Goal: Transaction & Acquisition: Purchase product/service

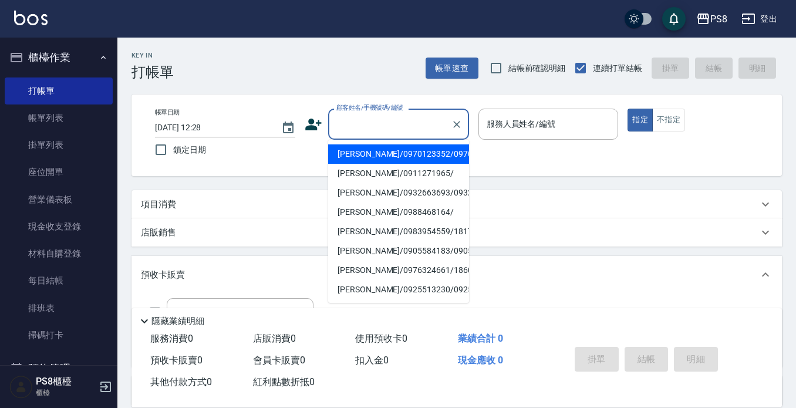
click at [363, 129] on input "顧客姓名/手機號碼/編號" at bounding box center [389, 124] width 113 height 21
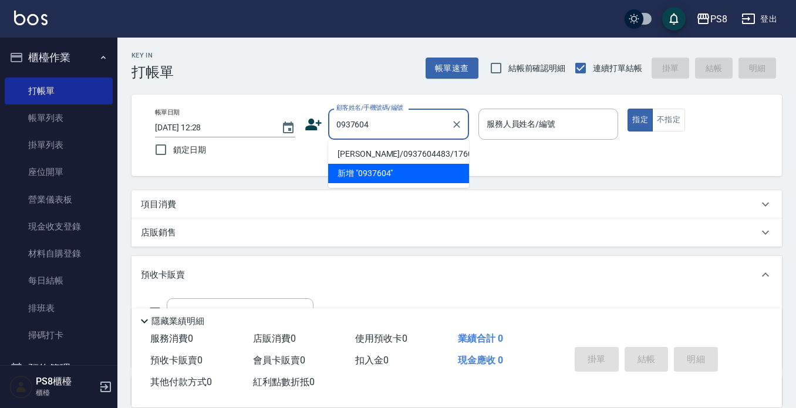
click at [353, 160] on li "[PERSON_NAME]/0937604483/17606" at bounding box center [398, 153] width 141 height 19
type input "[PERSON_NAME]/0937604483/17606"
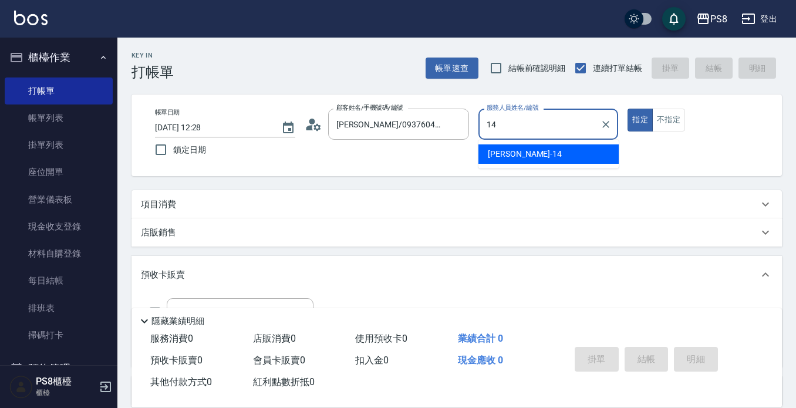
type input "[PERSON_NAME]-14"
type button "true"
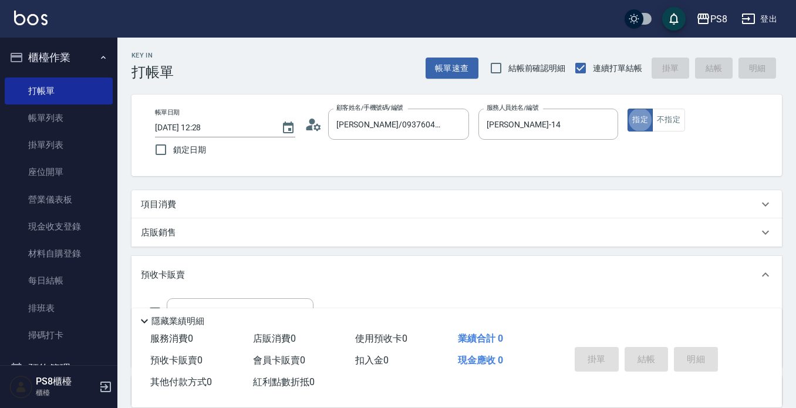
click at [204, 210] on div "項目消費" at bounding box center [450, 204] width 618 height 12
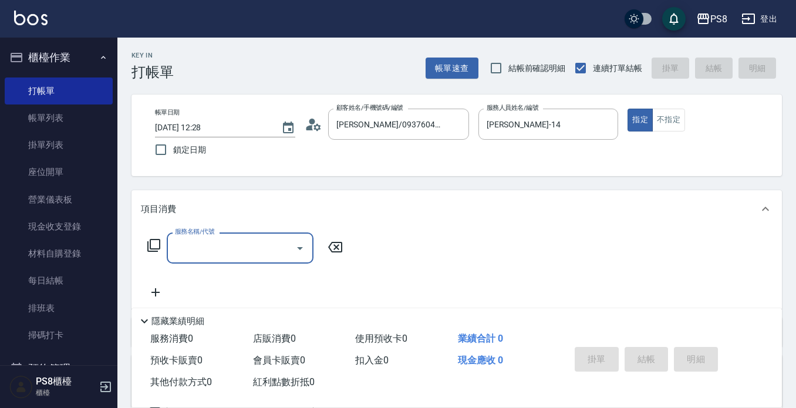
click at [194, 243] on input "服務名稱/代號" at bounding box center [231, 248] width 119 height 21
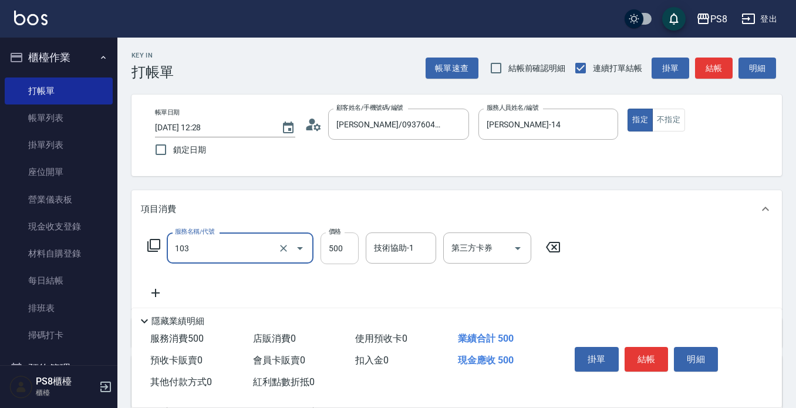
click at [343, 241] on input "500" at bounding box center [340, 248] width 38 height 32
type input "B級洗剪500(103)"
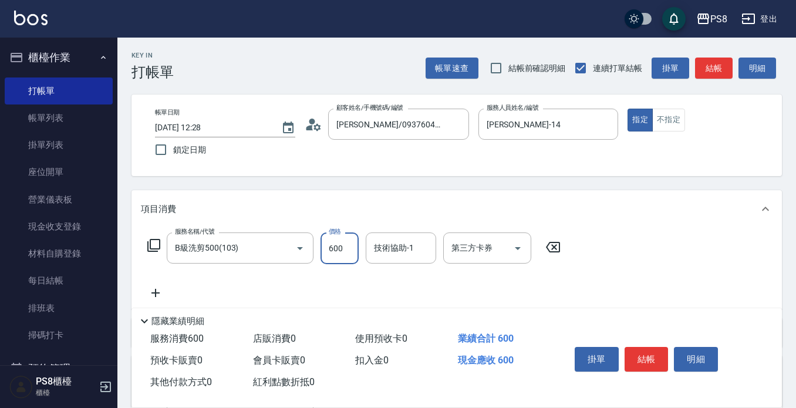
type input "600"
click at [649, 359] on button "結帳" at bounding box center [647, 359] width 44 height 25
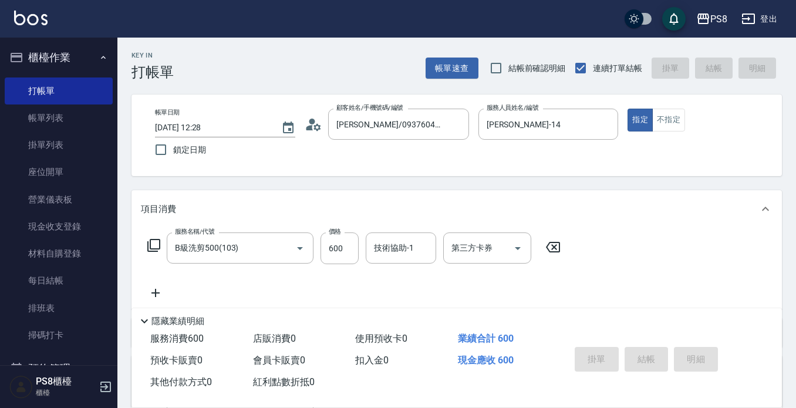
type input "[DATE] 13:30"
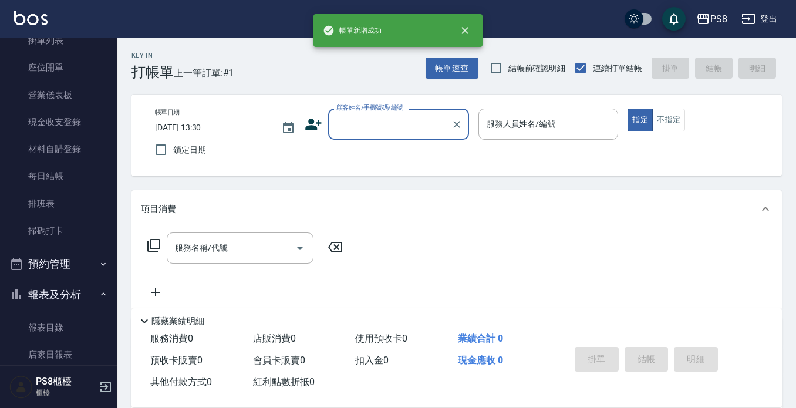
scroll to position [235, 0]
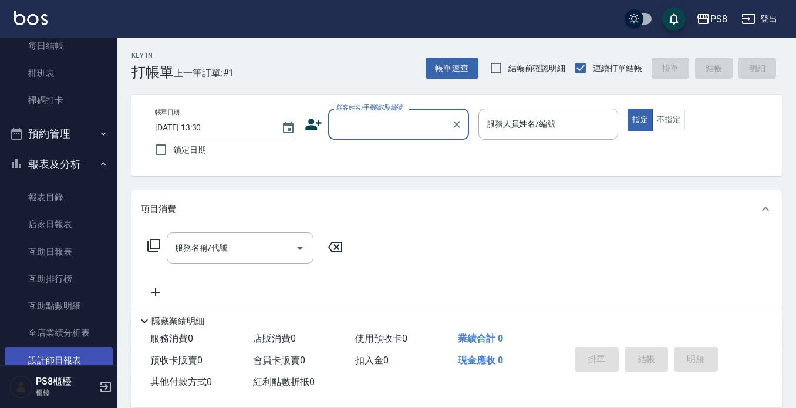
click at [42, 357] on link "設計師日報表" at bounding box center [59, 360] width 108 height 27
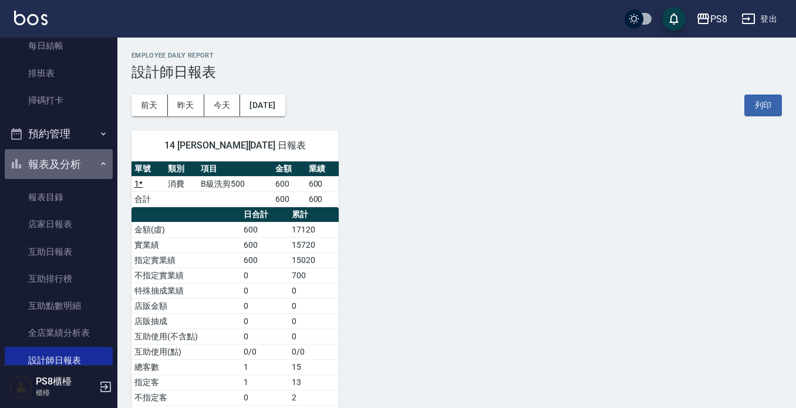
click at [63, 170] on button "報表及分析" at bounding box center [59, 164] width 108 height 31
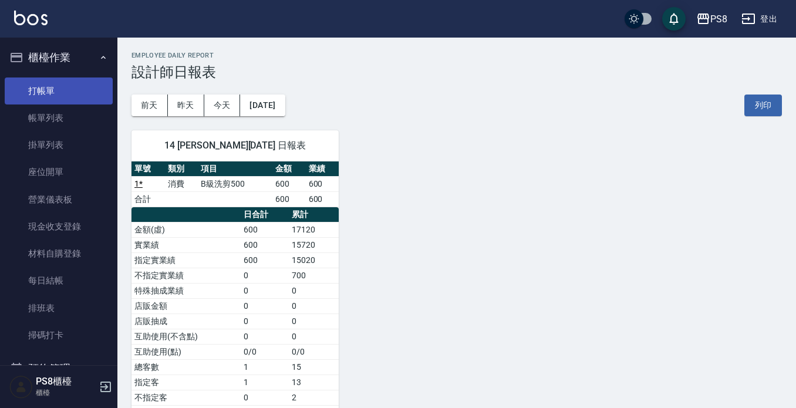
click at [74, 86] on link "打帳單" at bounding box center [59, 90] width 108 height 27
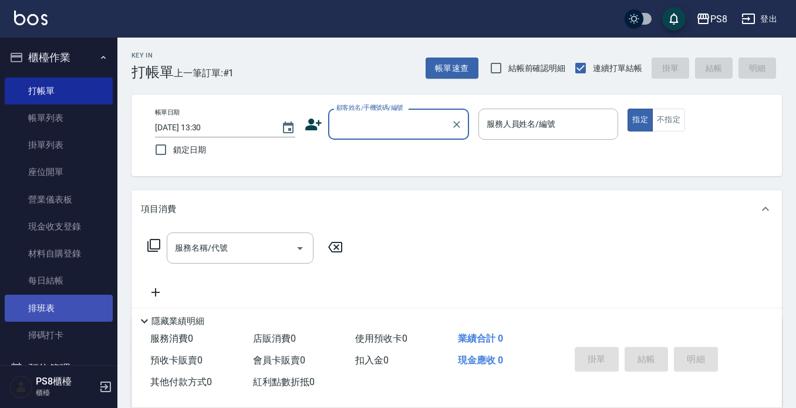
click at [56, 320] on link "排班表" at bounding box center [59, 308] width 108 height 27
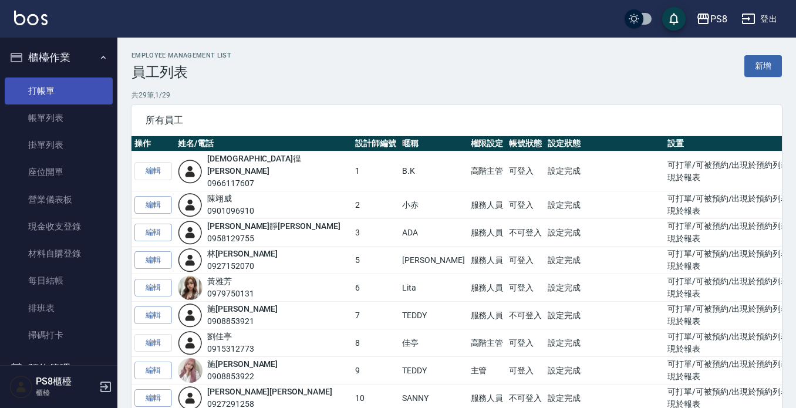
click at [66, 87] on link "打帳單" at bounding box center [59, 90] width 108 height 27
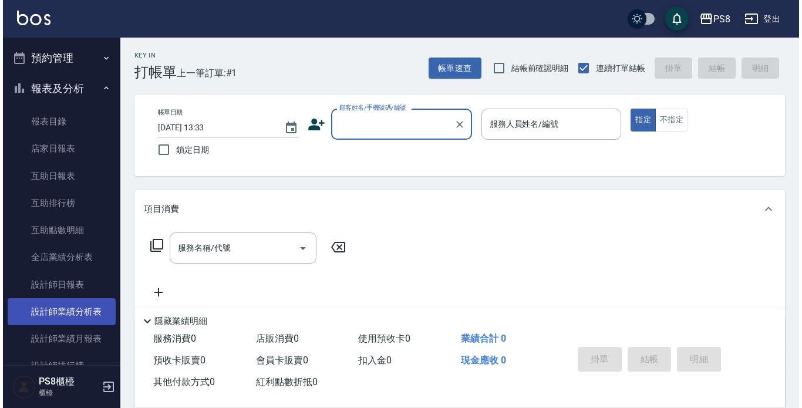
scroll to position [352, 0]
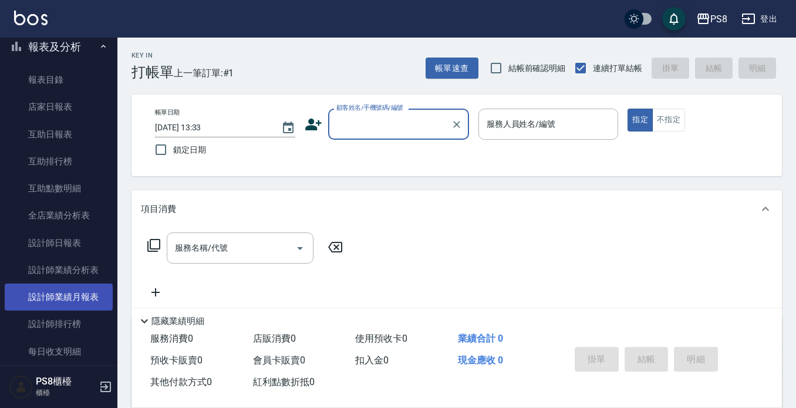
click at [79, 295] on link "設計師業績月報表" at bounding box center [59, 297] width 108 height 27
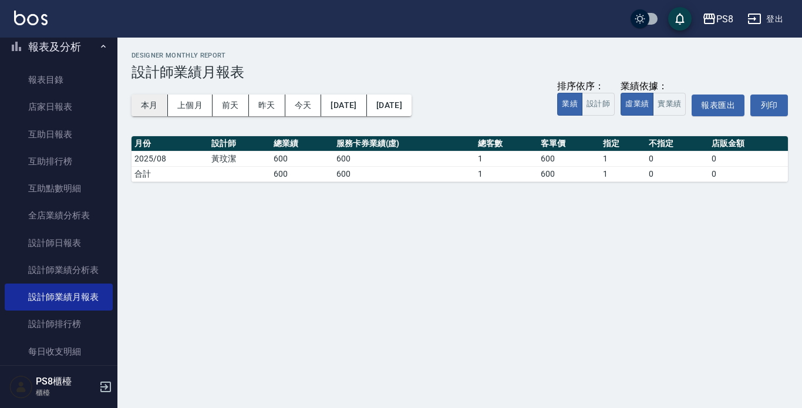
click at [149, 104] on button "本月" at bounding box center [150, 106] width 36 height 22
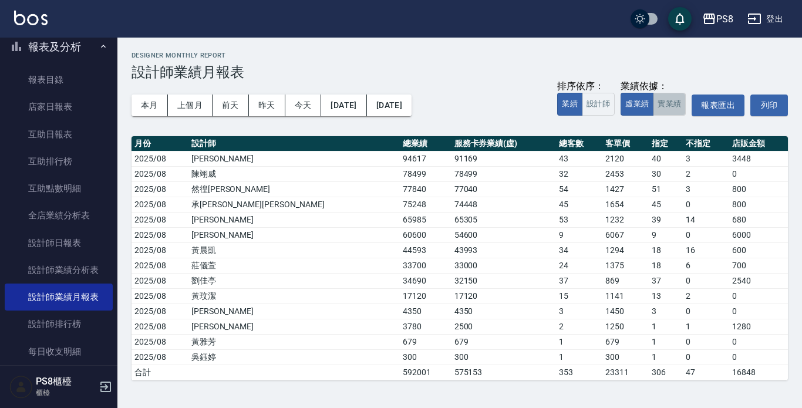
click at [676, 102] on button "實業績" at bounding box center [669, 104] width 33 height 23
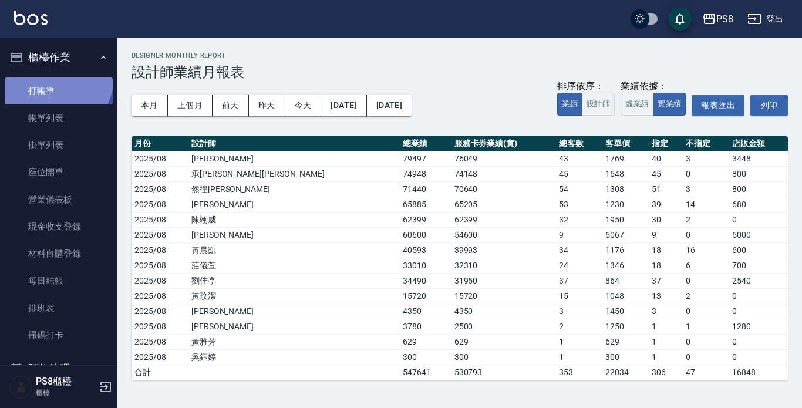
click at [55, 79] on link "打帳單" at bounding box center [59, 90] width 108 height 27
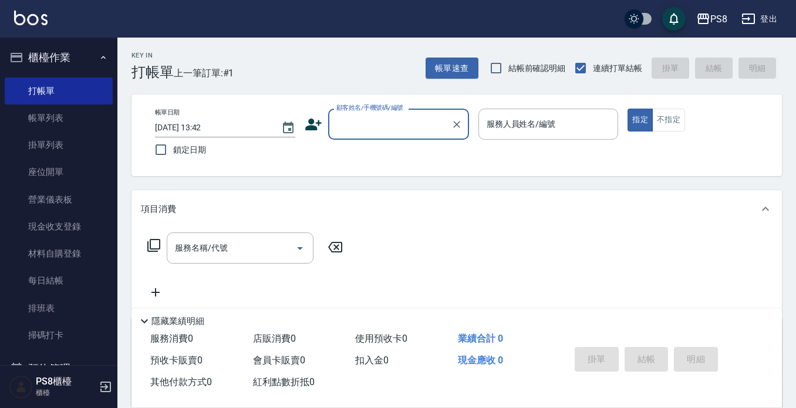
drag, startPoint x: 63, startPoint y: 59, endPoint x: 73, endPoint y: 55, distance: 11.0
click at [67, 58] on button "櫃檯作業" at bounding box center [59, 57] width 108 height 31
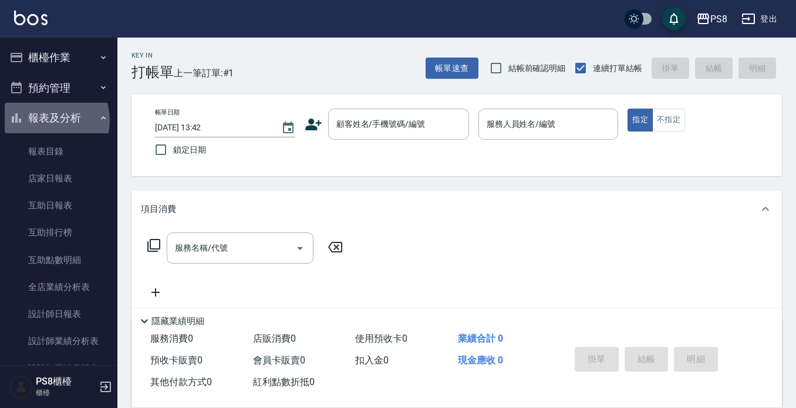
click at [46, 120] on button "報表及分析" at bounding box center [59, 118] width 108 height 31
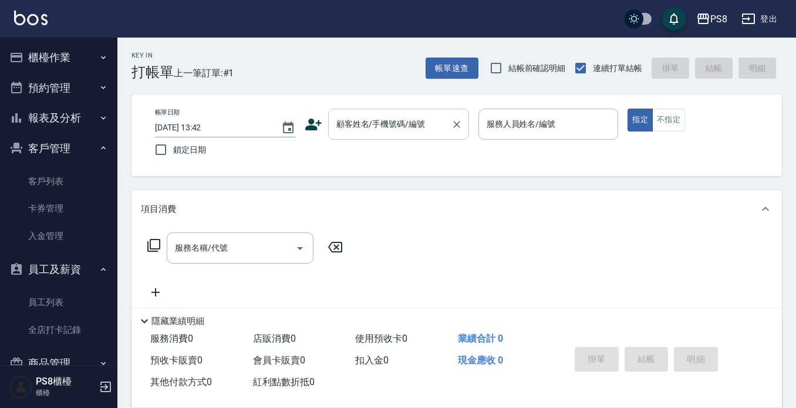
drag, startPoint x: 419, startPoint y: 120, endPoint x: 382, endPoint y: 139, distance: 42.0
click at [419, 120] on input "顧客姓名/手機號碼/編號" at bounding box center [389, 124] width 113 height 21
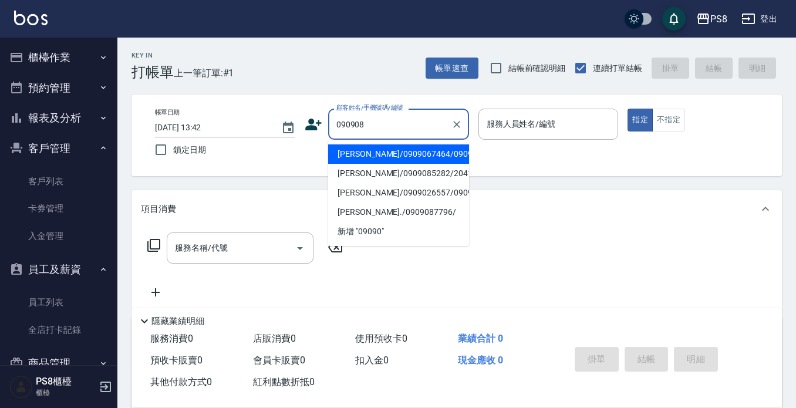
type input "陳柏瑋/0909085282/20416"
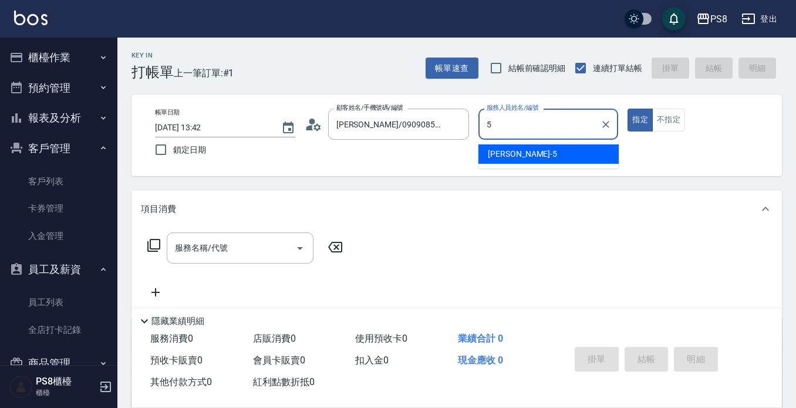
type input "5"
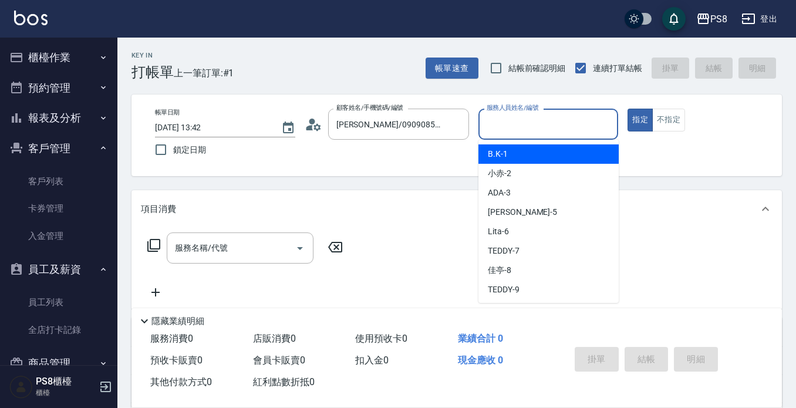
type input "2"
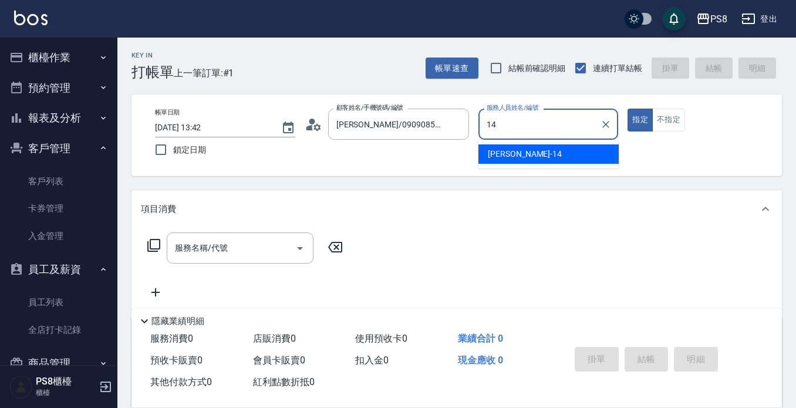
type input "[PERSON_NAME]-14"
type button "true"
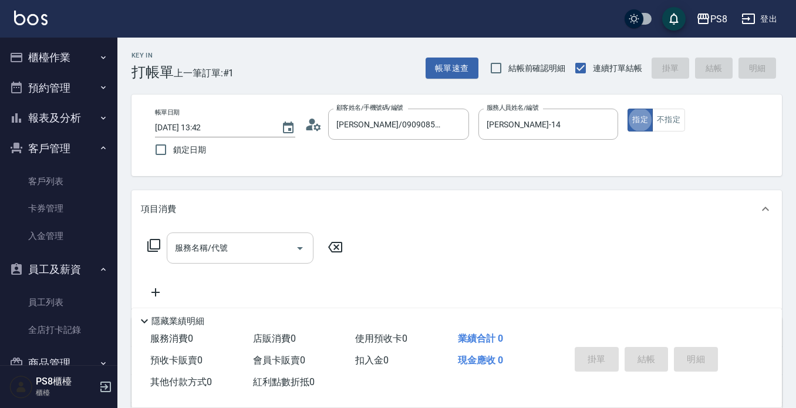
click at [237, 254] on input "服務名稱/代號" at bounding box center [231, 248] width 119 height 21
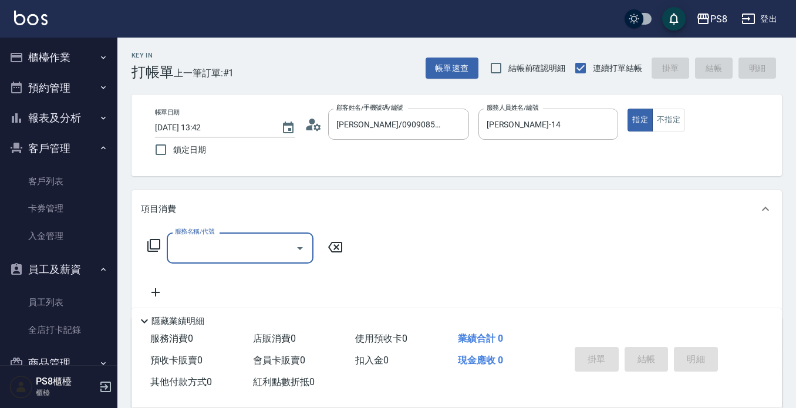
click at [234, 242] on input "服務名稱/代號" at bounding box center [231, 248] width 119 height 21
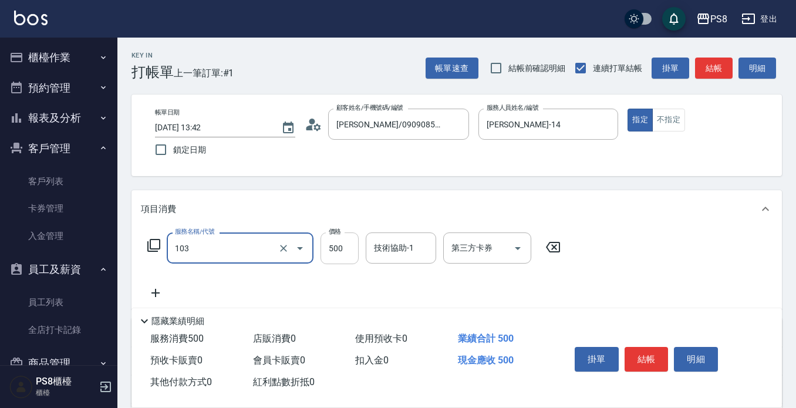
type input "B級洗剪500(103)"
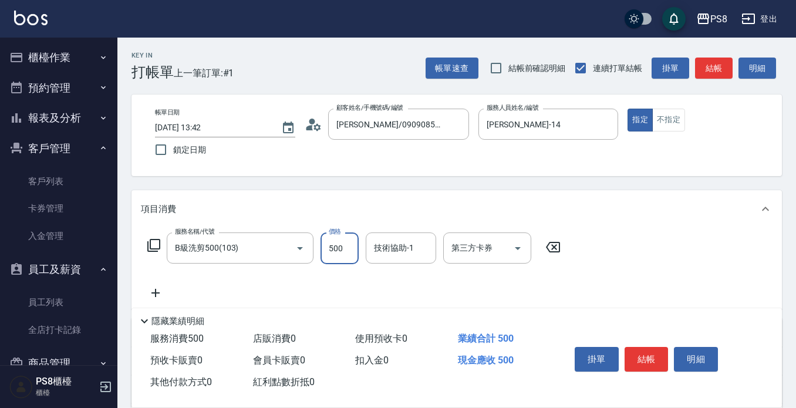
click at [323, 253] on input "500" at bounding box center [340, 248] width 38 height 32
type input "600"
click at [639, 362] on button "結帳" at bounding box center [647, 359] width 44 height 25
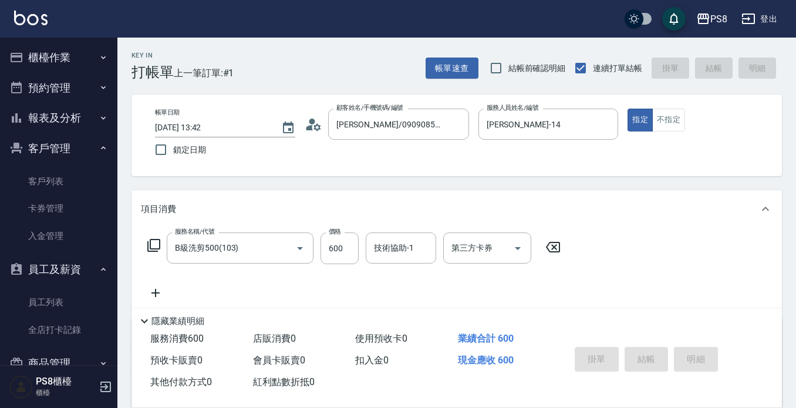
type input "2025/08/15 13:57"
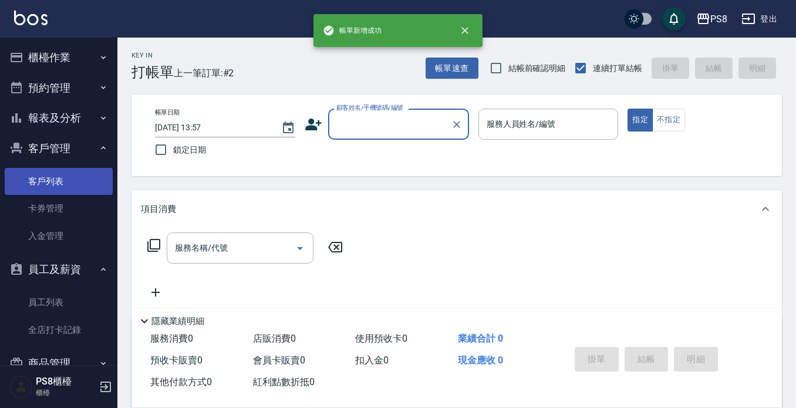
drag, startPoint x: 52, startPoint y: 185, endPoint x: 58, endPoint y: 180, distance: 7.9
click at [51, 185] on link "客戶列表" at bounding box center [59, 181] width 108 height 27
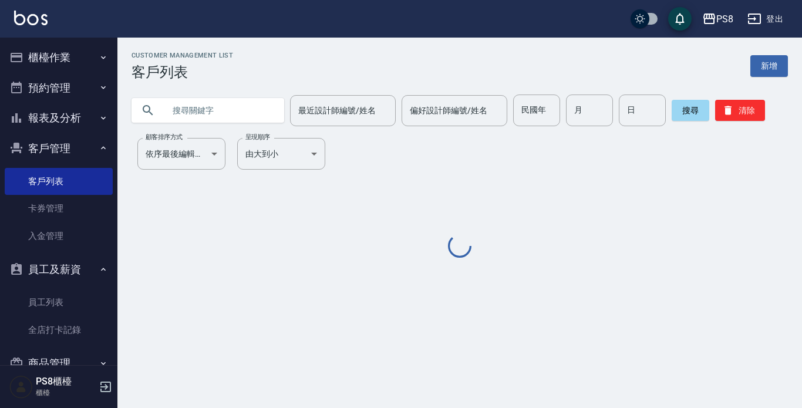
click at [220, 116] on input "text" at bounding box center [219, 111] width 110 height 32
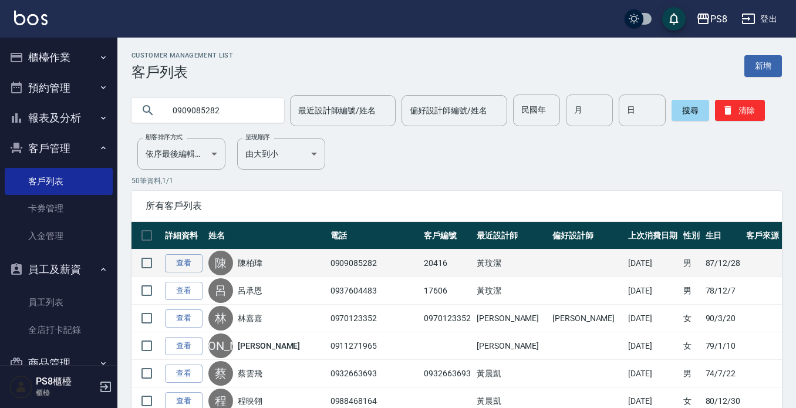
type input "0909085282"
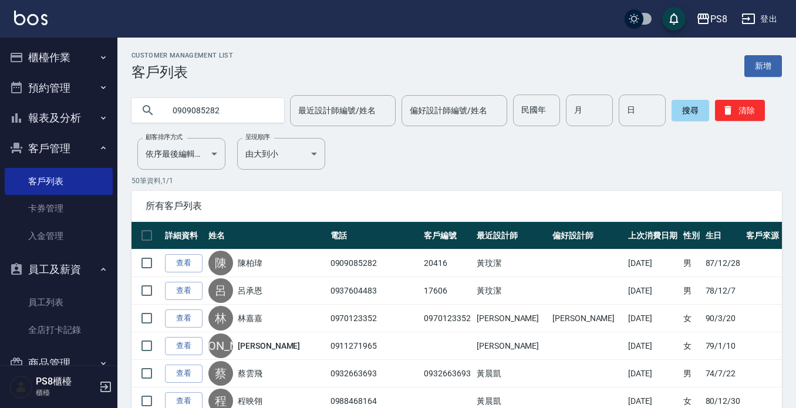
click at [262, 264] on link "陳柏瑋" at bounding box center [250, 263] width 25 height 12
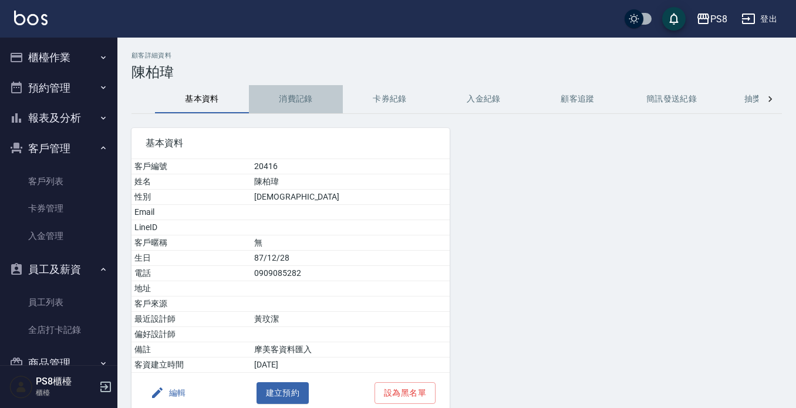
click at [299, 102] on button "消費記錄" at bounding box center [296, 99] width 94 height 28
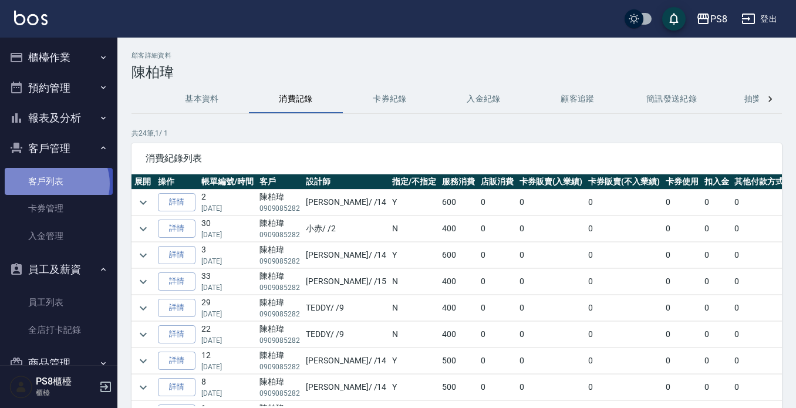
click at [55, 184] on link "客戶列表" at bounding box center [59, 181] width 108 height 27
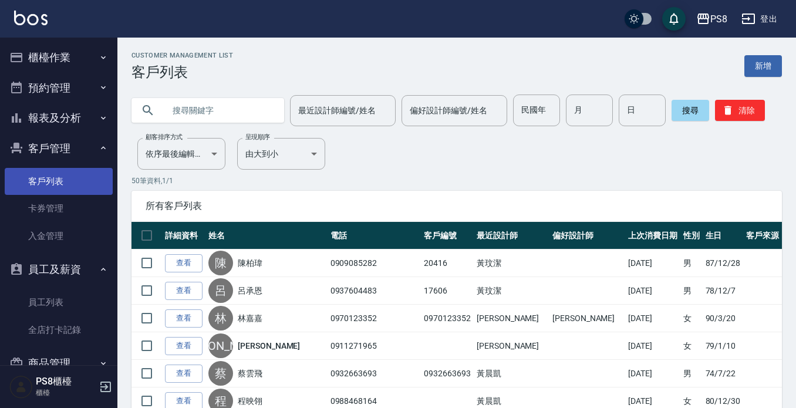
click at [54, 183] on link "客戶列表" at bounding box center [59, 181] width 108 height 27
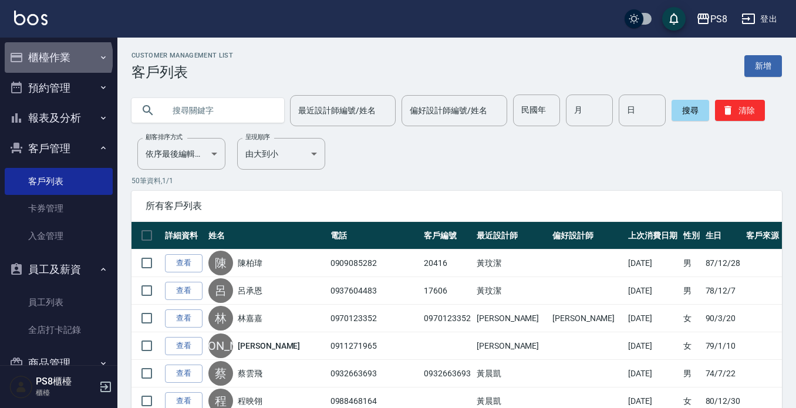
click at [58, 58] on button "櫃檯作業" at bounding box center [59, 57] width 108 height 31
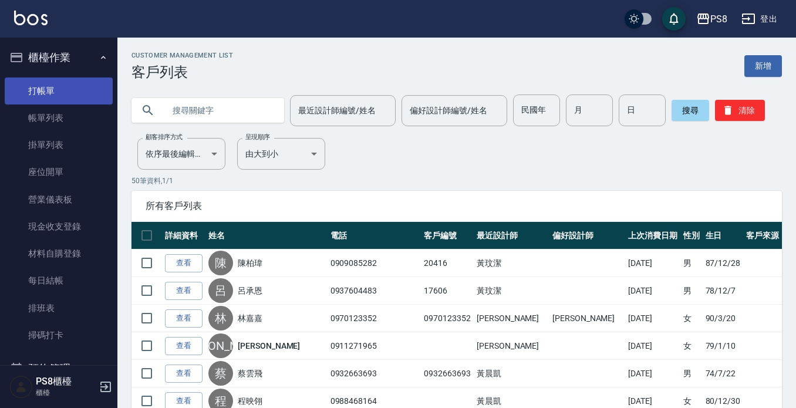
click at [52, 89] on link "打帳單" at bounding box center [59, 90] width 108 height 27
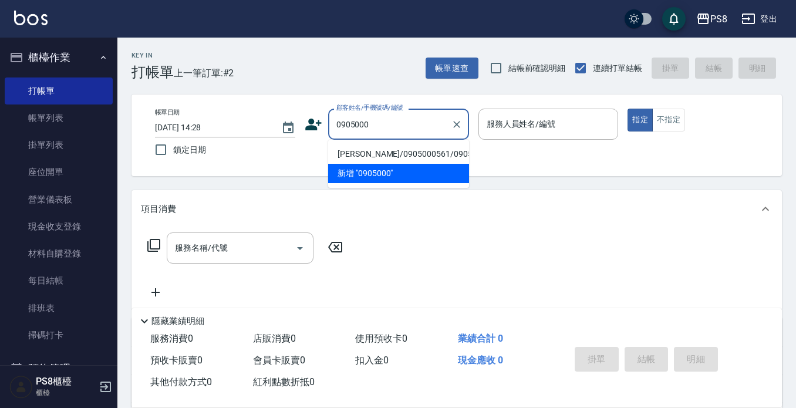
click at [365, 164] on li "賴巧庭/0905000561/0905000561" at bounding box center [398, 153] width 141 height 19
type input "賴巧庭/0905000561/0905000561"
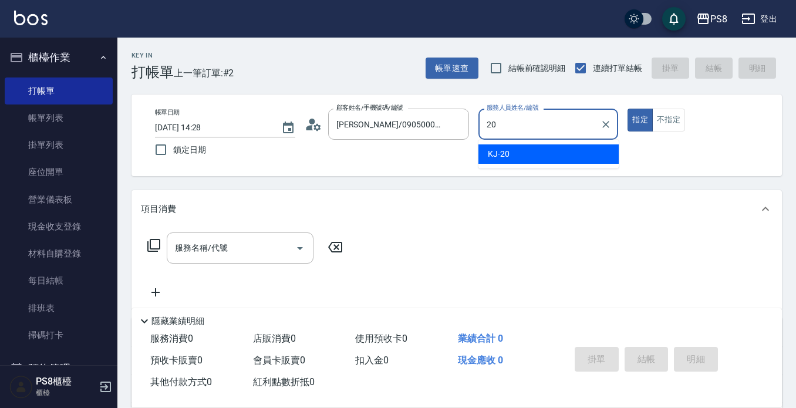
type input "KJ-20"
type button "true"
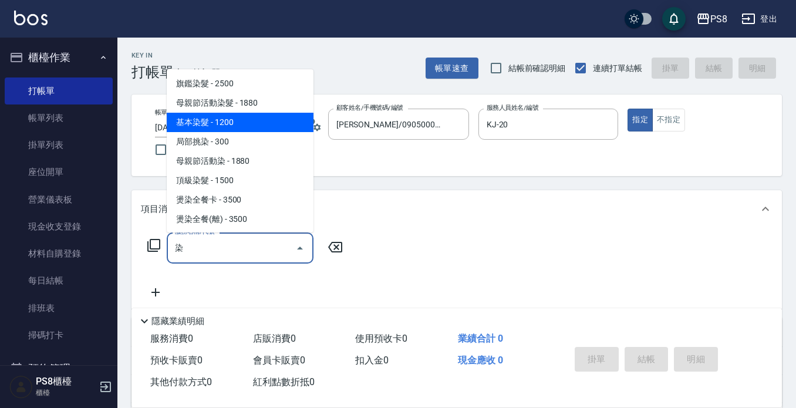
click at [205, 116] on span "基本染髮 - 1200" at bounding box center [240, 122] width 147 height 19
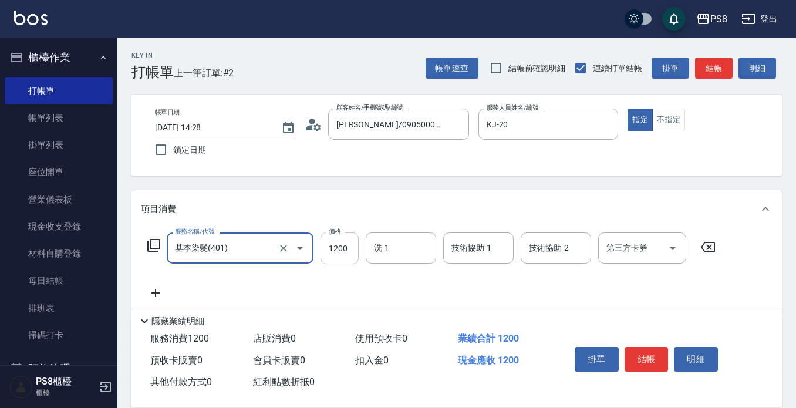
type input "基本染髮(401)"
click at [353, 252] on input "1200" at bounding box center [340, 248] width 38 height 32
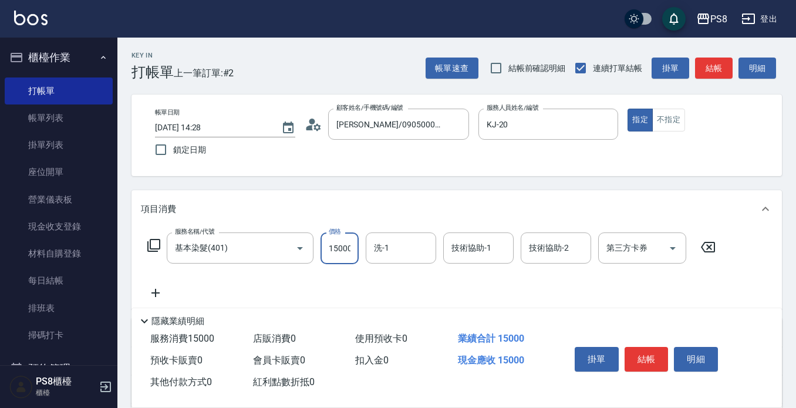
scroll to position [0, 1]
type input "15000"
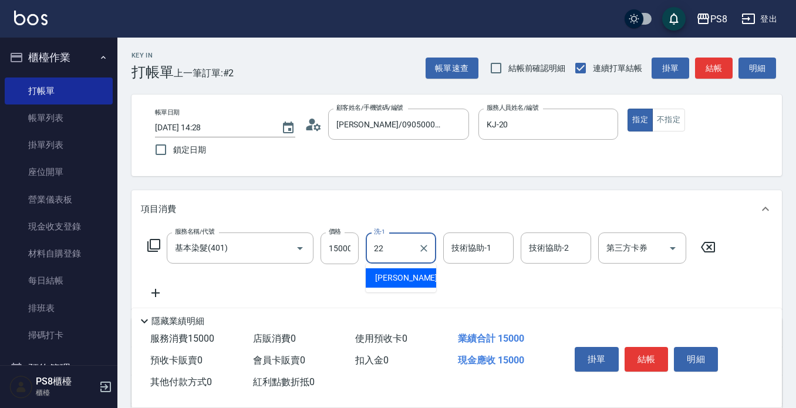
click at [392, 277] on span "珮安 -22" at bounding box center [412, 278] width 74 height 12
type input "珮安-22"
click at [346, 247] on input "15000" at bounding box center [340, 248] width 38 height 32
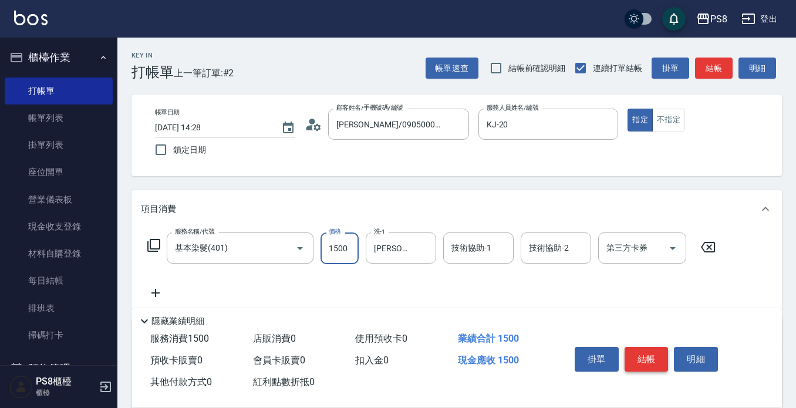
type input "1500"
click at [650, 347] on button "結帳" at bounding box center [647, 359] width 44 height 25
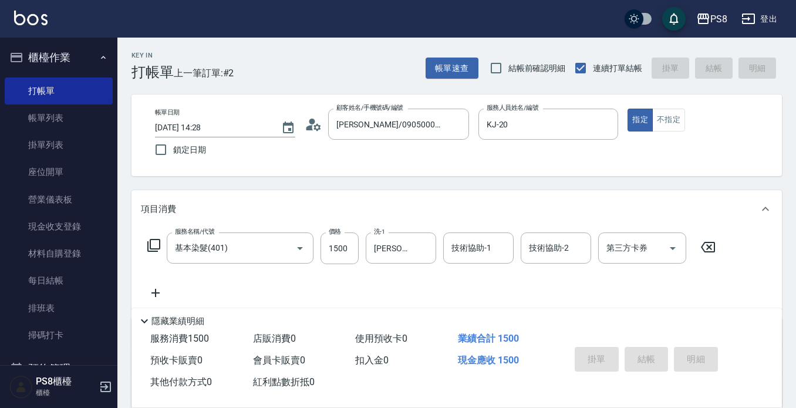
type input "2025/08/15 14:29"
